Goal: Information Seeking & Learning: Learn about a topic

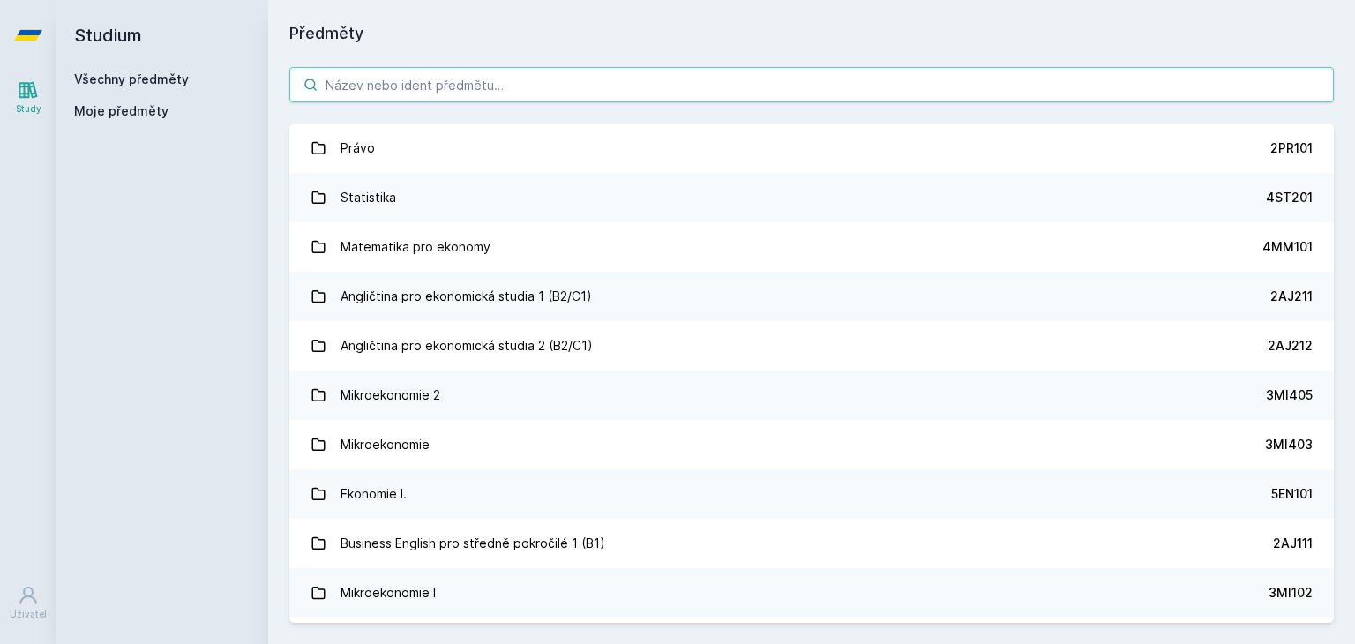
click at [514, 85] on input "search" at bounding box center [811, 84] width 1045 height 35
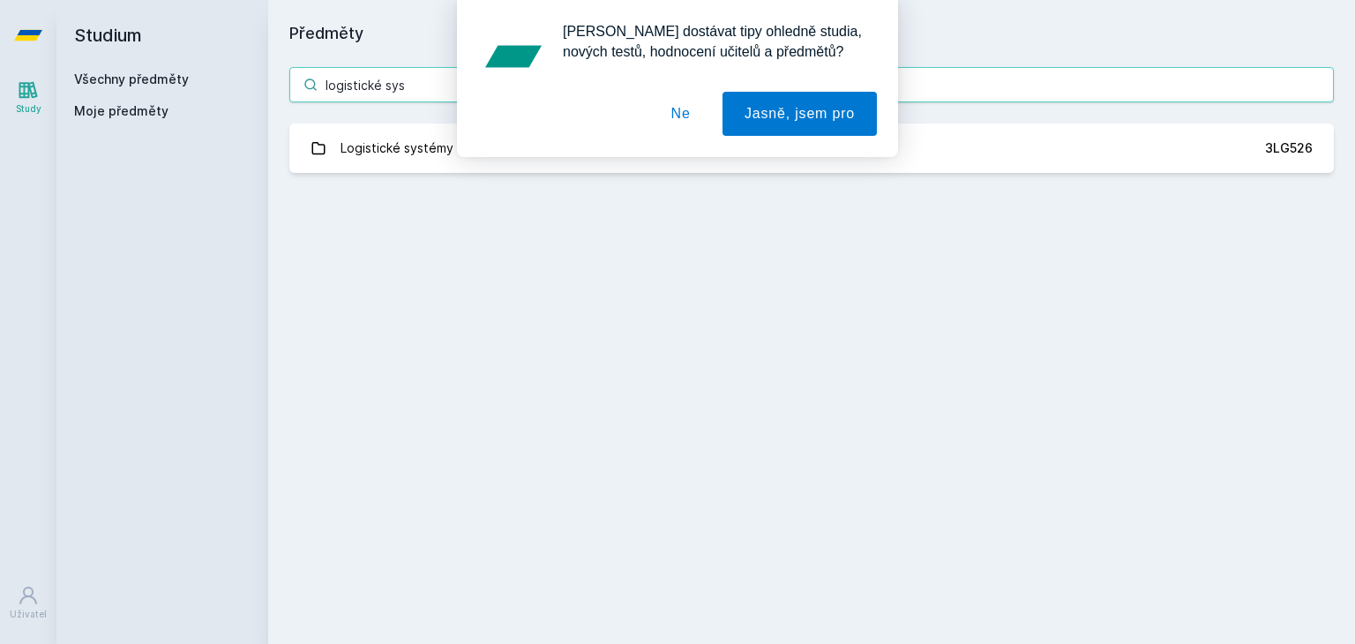
type input "logistické sys"
click at [679, 105] on button "Ne" at bounding box center [681, 114] width 64 height 44
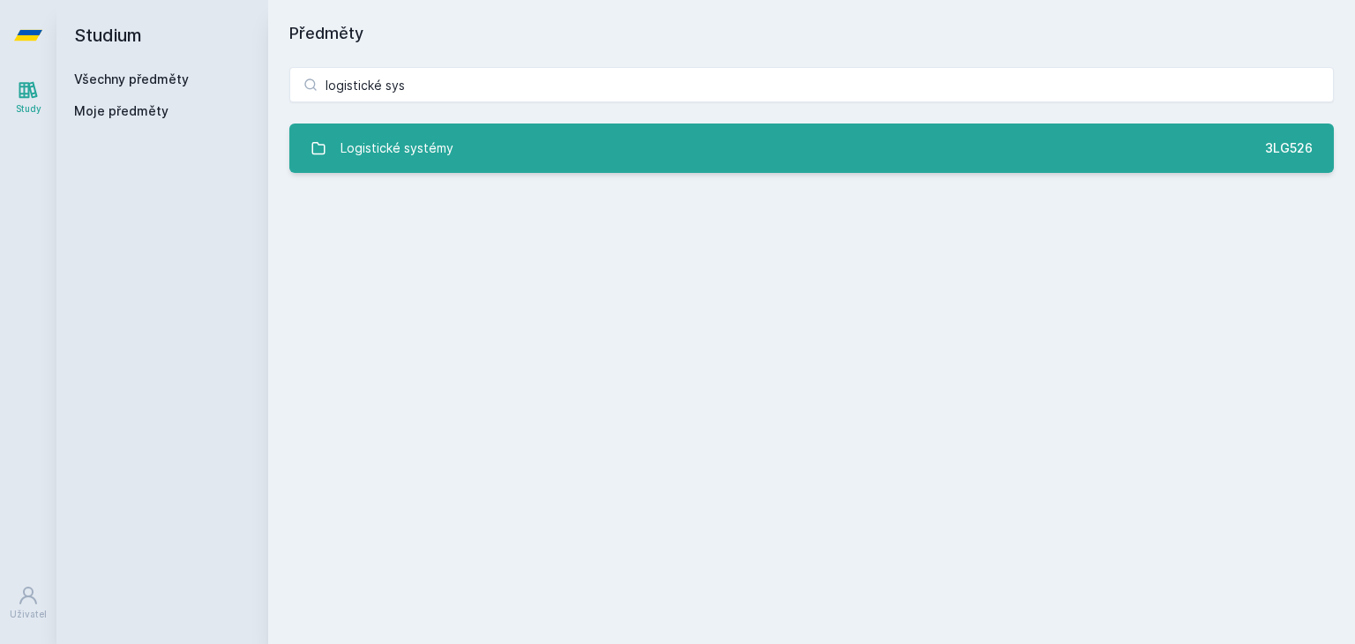
click at [681, 136] on link "Logistické systémy 3LG526" at bounding box center [811, 148] width 1045 height 49
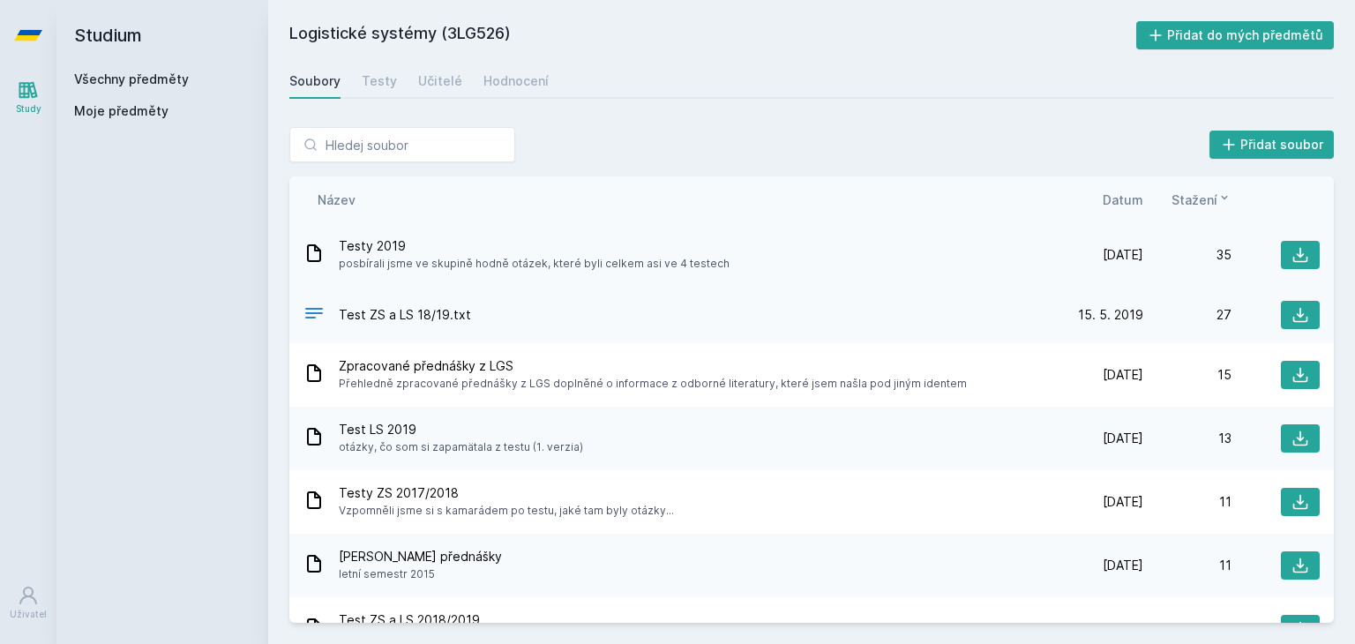
click at [375, 249] on span "Testy 2019" at bounding box center [534, 246] width 391 height 18
click at [1303, 258] on button at bounding box center [1300, 255] width 39 height 28
click at [378, 64] on link "Testy" at bounding box center [379, 81] width 35 height 35
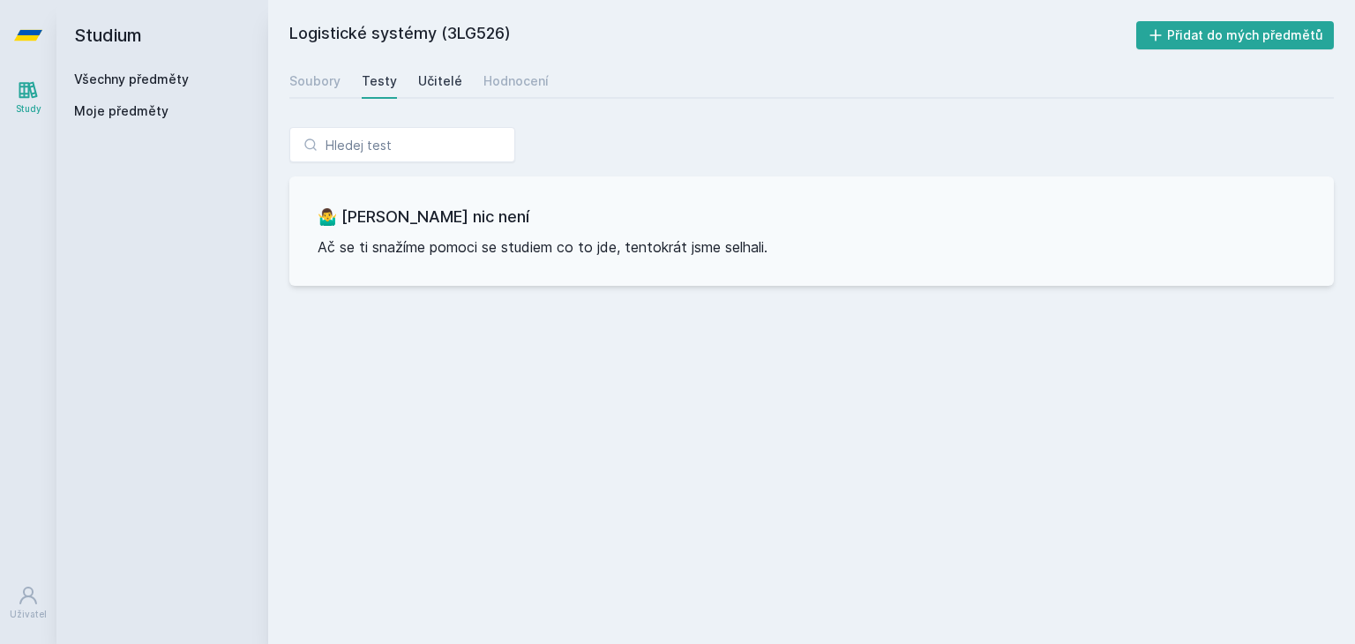
click at [423, 86] on div "Učitelé" at bounding box center [440, 81] width 44 height 18
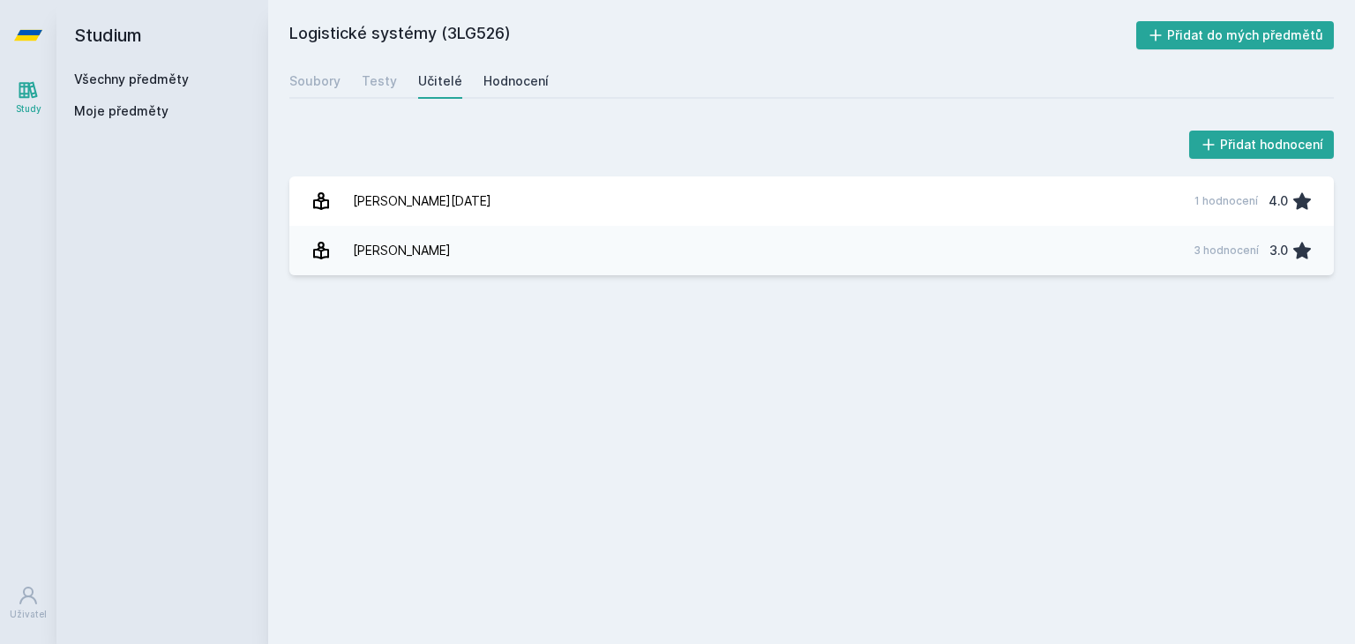
click at [501, 85] on div "Hodnocení" at bounding box center [516, 81] width 65 height 18
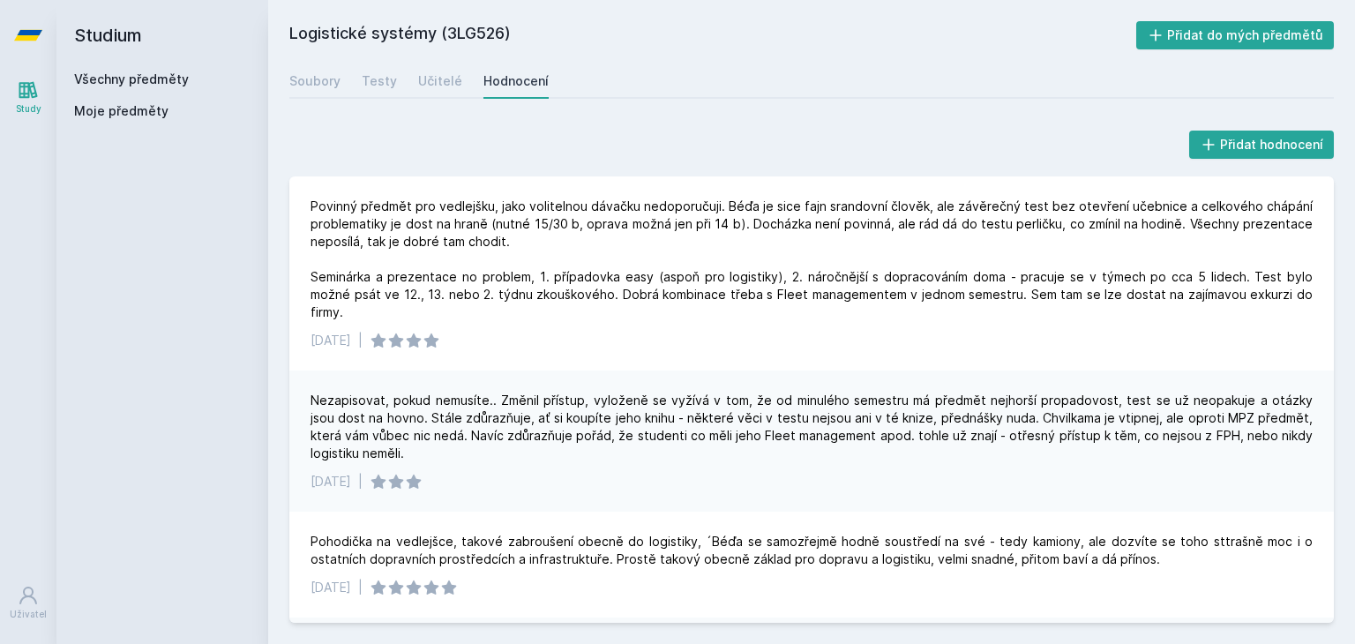
click at [120, 39] on h2 "Studium" at bounding box center [162, 35] width 176 height 71
click at [35, 97] on icon at bounding box center [28, 89] width 21 height 21
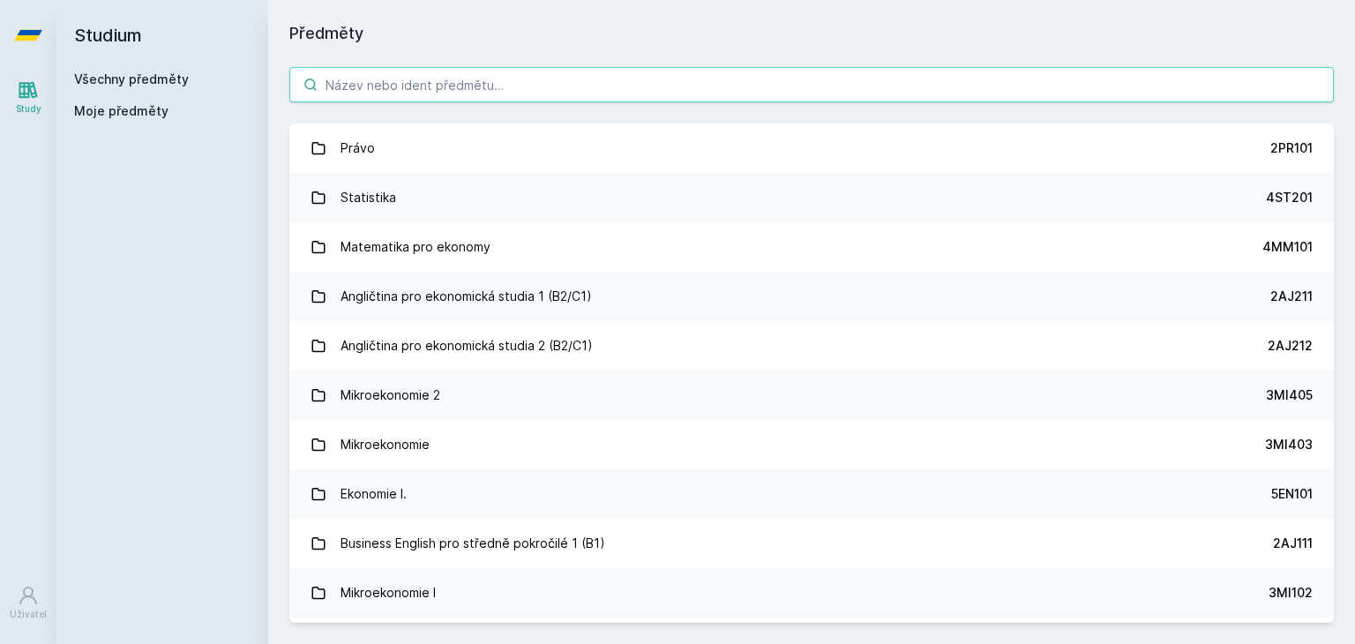
click at [497, 82] on input "search" at bounding box center [811, 84] width 1045 height 35
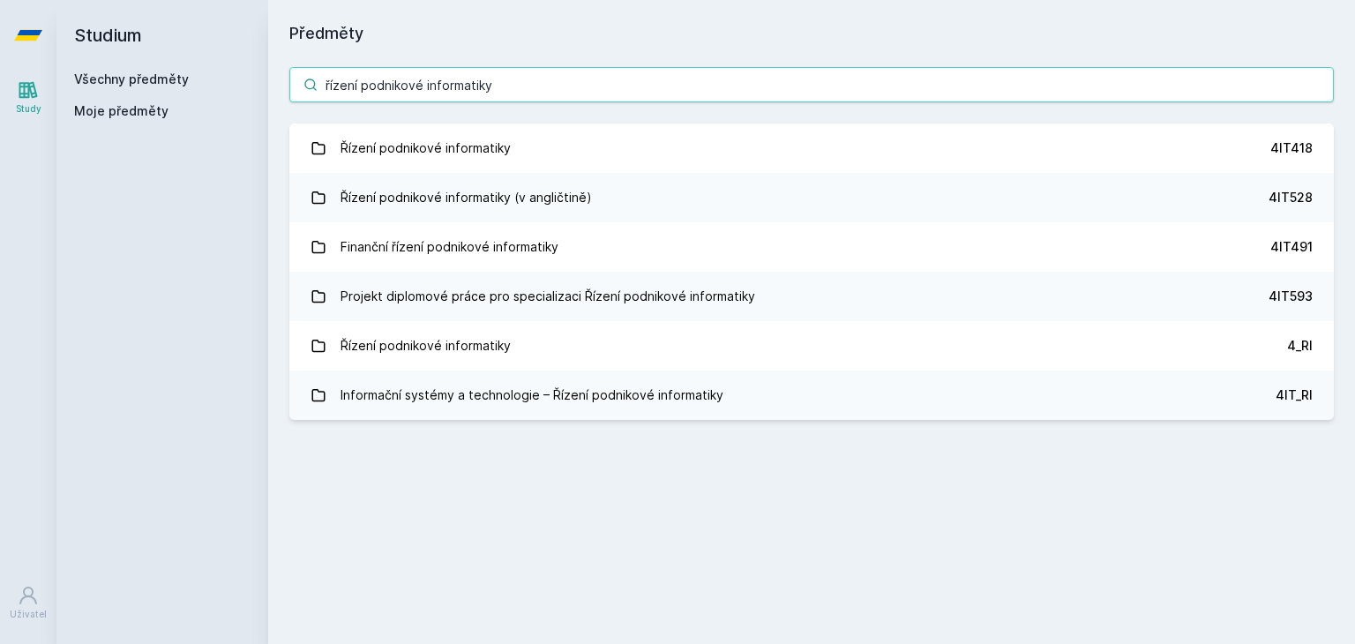
type input "řízení podnikové informatiky"
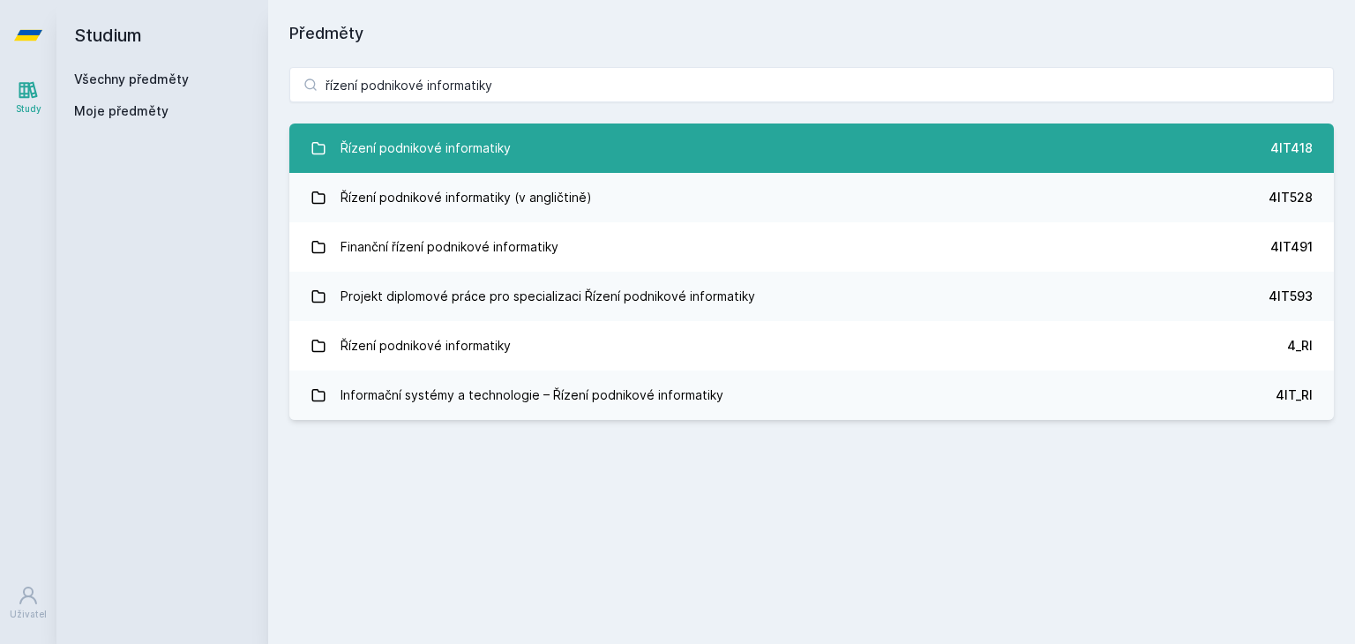
click at [477, 142] on div "Řízení podnikové informatiky" at bounding box center [426, 148] width 170 height 35
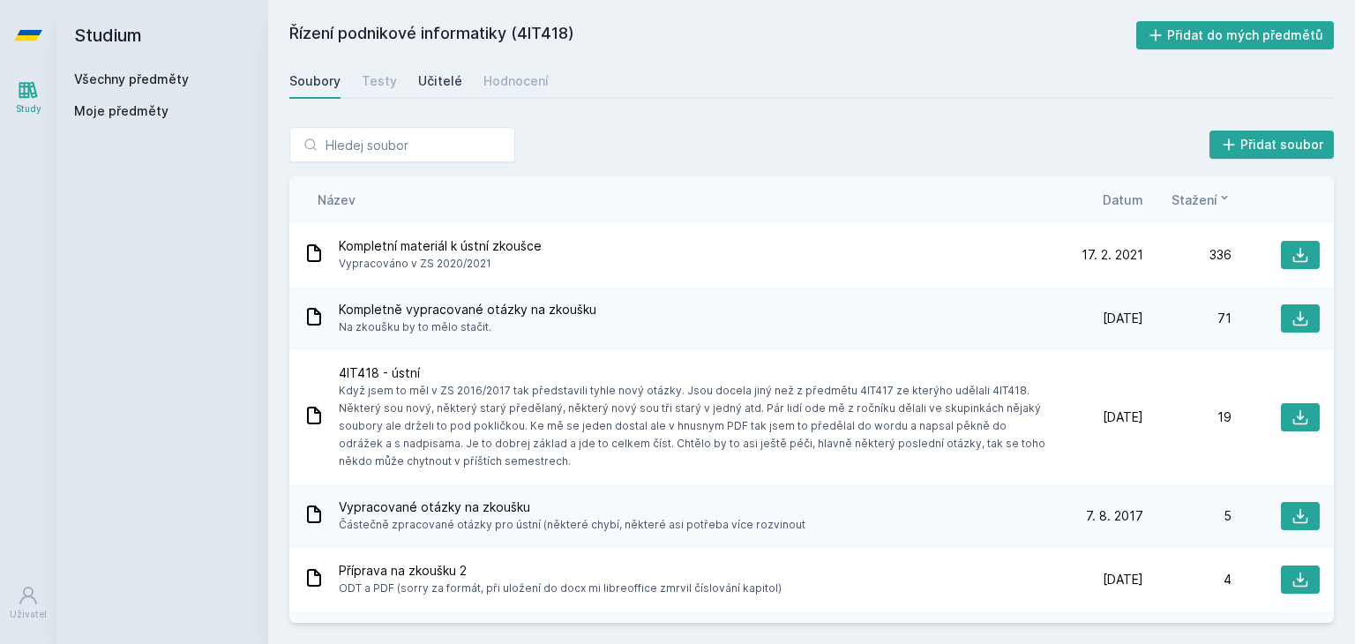
click at [424, 73] on div "Učitelé" at bounding box center [440, 81] width 44 height 18
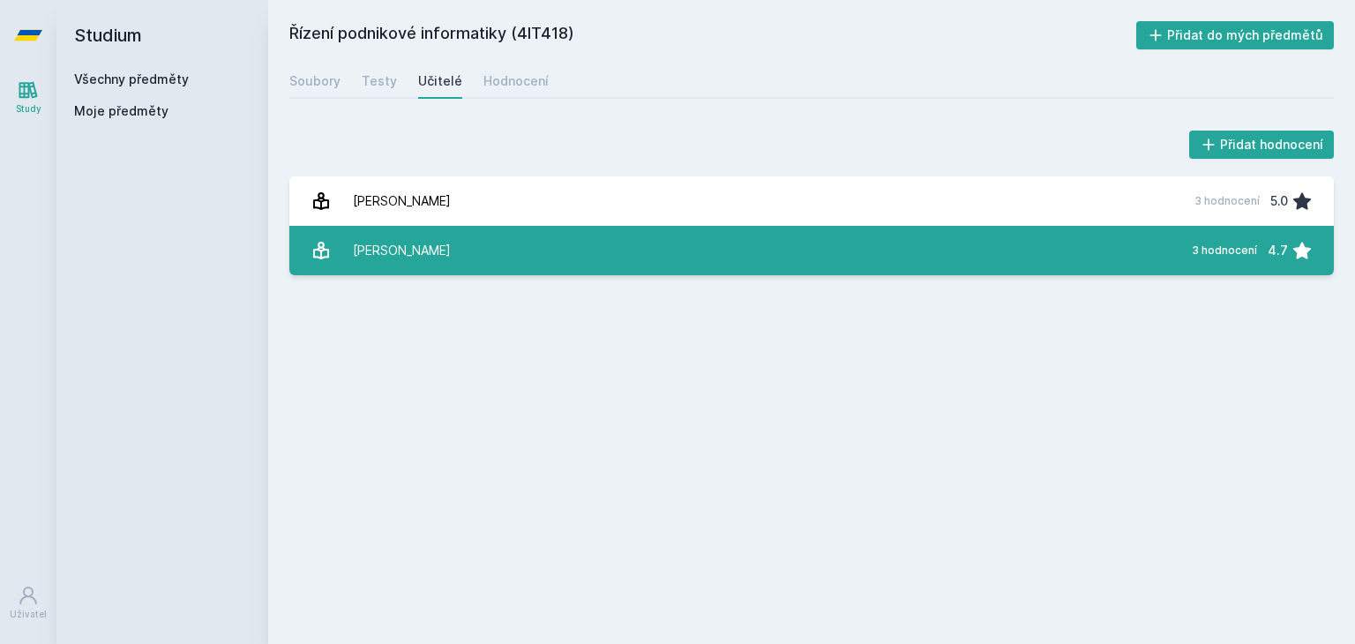
click at [413, 244] on div "[PERSON_NAME]" at bounding box center [402, 250] width 98 height 35
